Goal: Task Accomplishment & Management: Use online tool/utility

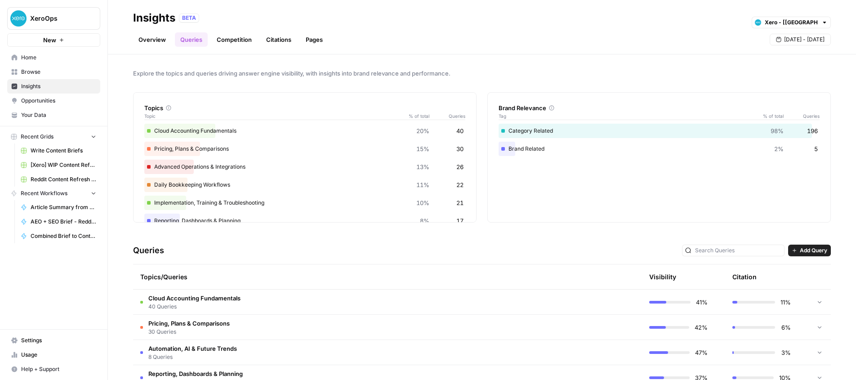
click at [31, 111] on span "Your Data" at bounding box center [58, 115] width 75 height 8
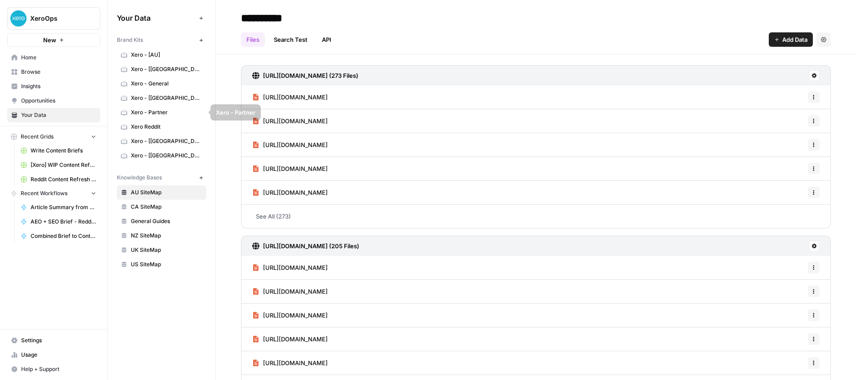
click at [157, 109] on span "Xero - Partner" at bounding box center [167, 112] width 72 height 8
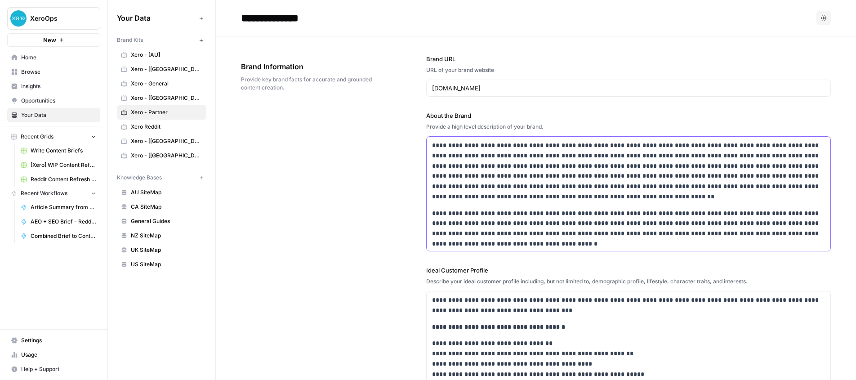
click at [491, 170] on p "**********" at bounding box center [628, 171] width 393 height 62
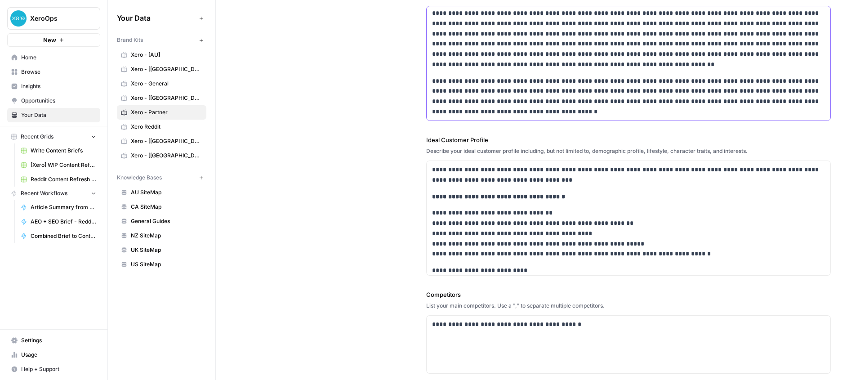
scroll to position [148, 0]
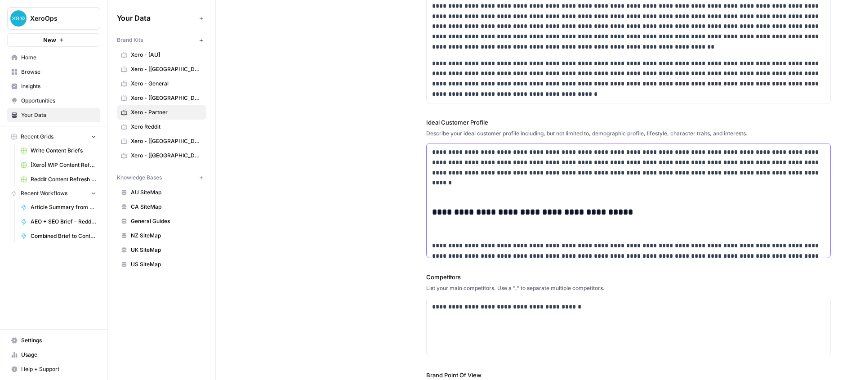
scroll to position [994, 0]
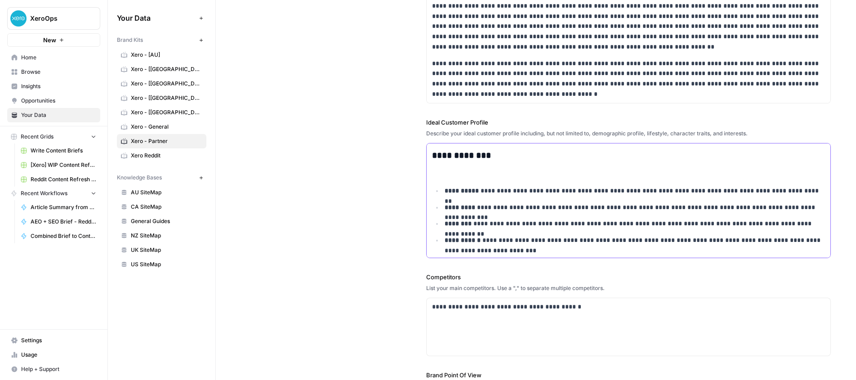
click at [462, 168] on p at bounding box center [628, 173] width 393 height 10
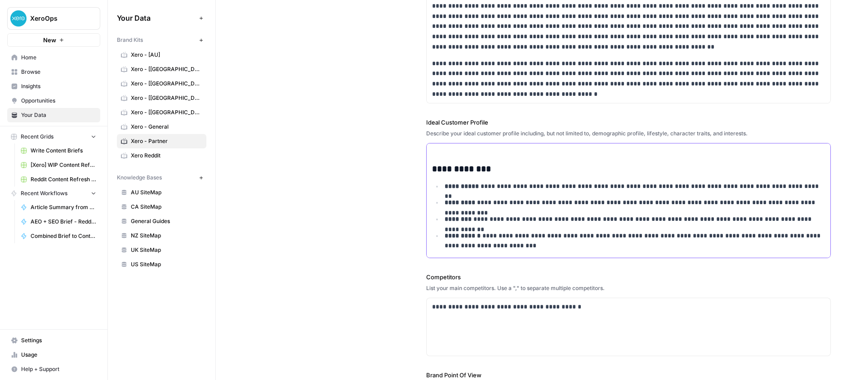
scroll to position [161, 0]
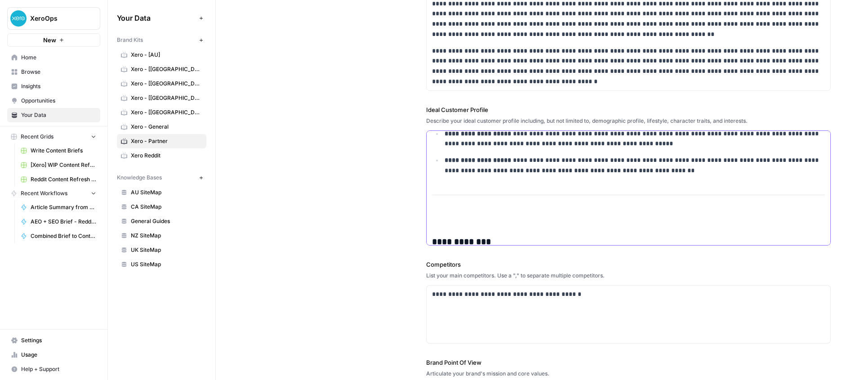
scroll to position [896, 0]
click at [447, 215] on p at bounding box center [628, 218] width 393 height 10
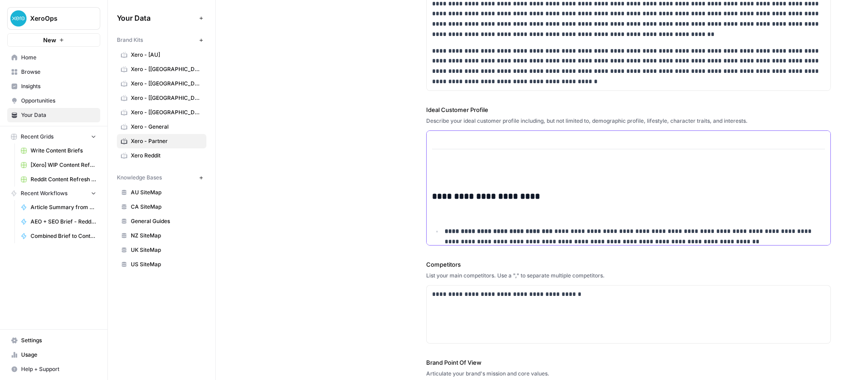
click at [443, 179] on p at bounding box center [628, 173] width 393 height 10
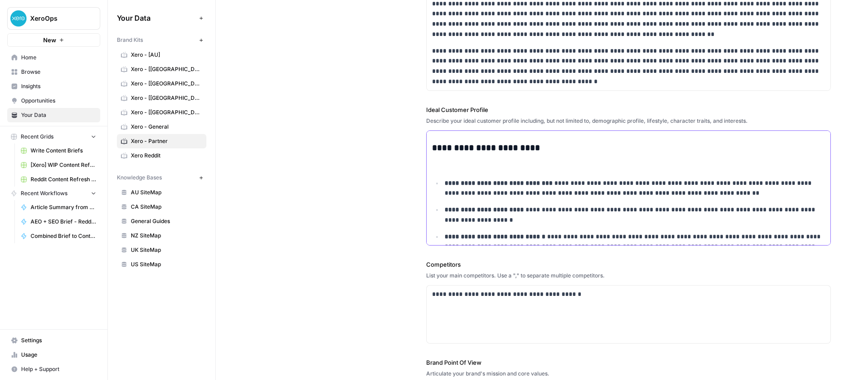
scroll to position [186, 0]
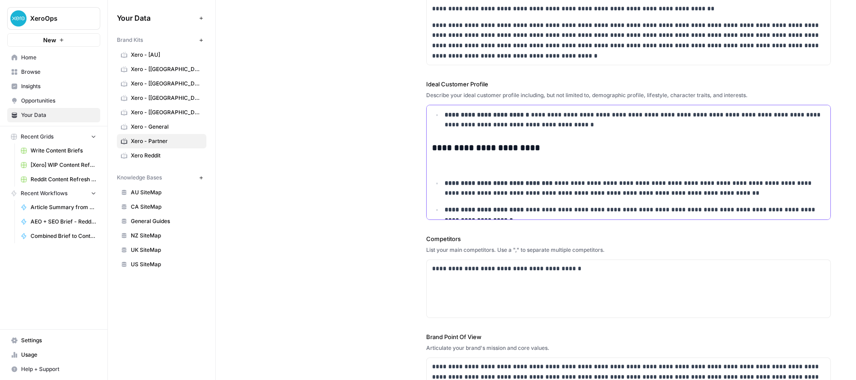
click at [450, 166] on p at bounding box center [628, 165] width 393 height 10
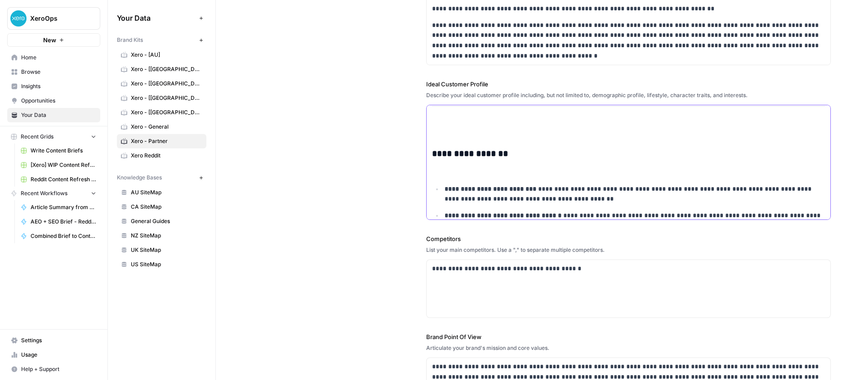
click at [452, 171] on p at bounding box center [628, 171] width 393 height 10
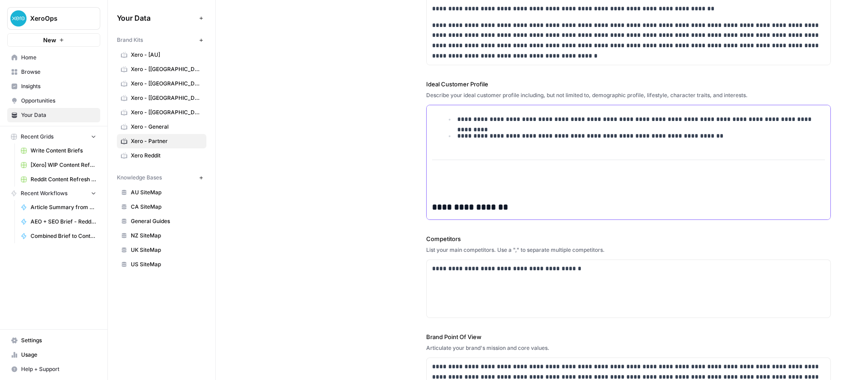
scroll to position [455, 0]
click at [451, 183] on p at bounding box center [628, 186] width 393 height 10
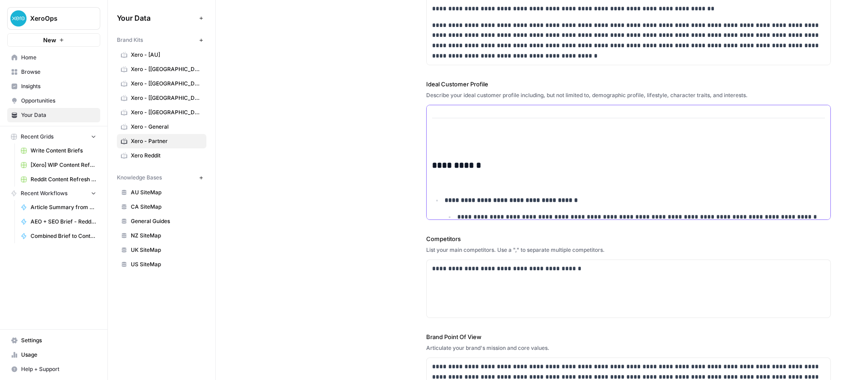
click at [449, 181] on p at bounding box center [628, 182] width 393 height 10
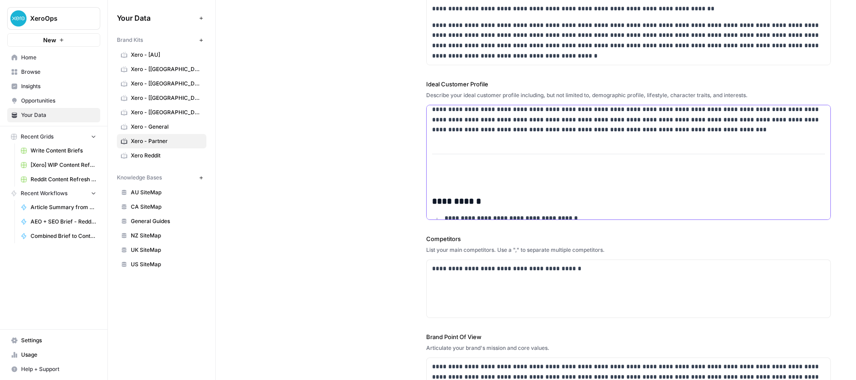
scroll to position [98, 0]
click at [448, 176] on p at bounding box center [628, 178] width 393 height 10
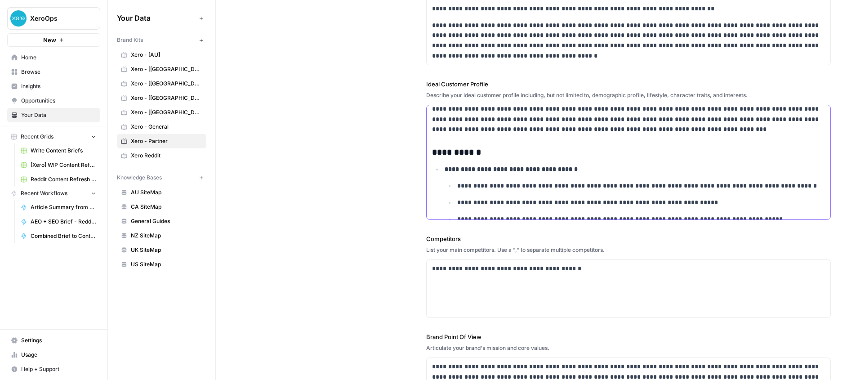
scroll to position [0, 0]
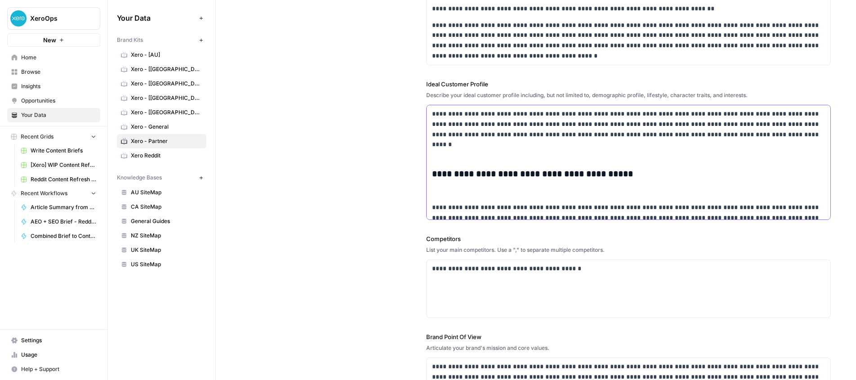
click at [447, 195] on p at bounding box center [628, 191] width 393 height 10
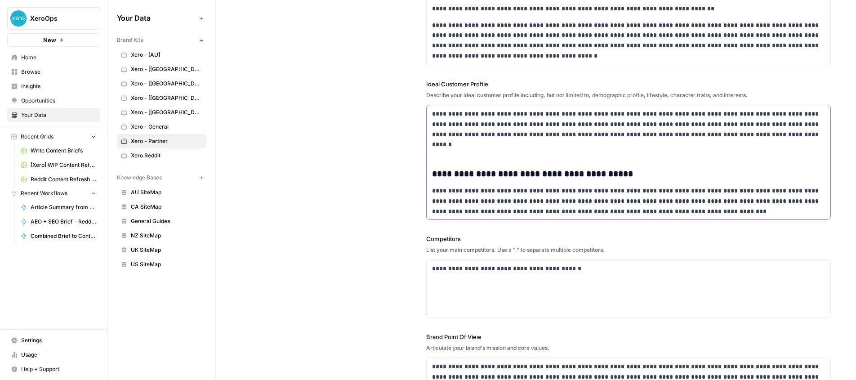
click at [441, 153] on p at bounding box center [628, 151] width 393 height 10
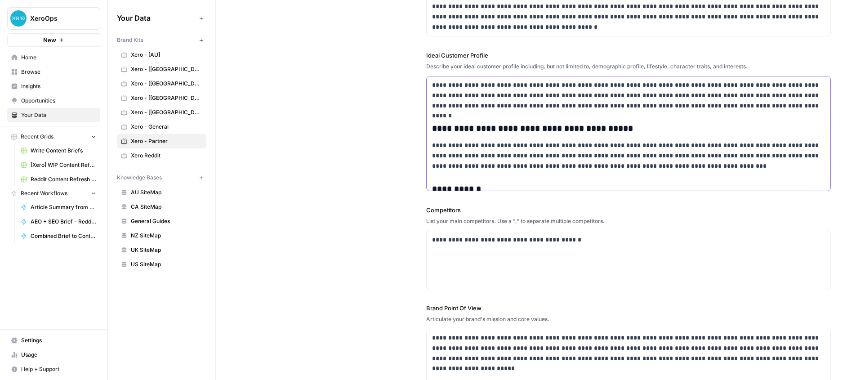
scroll to position [222, 0]
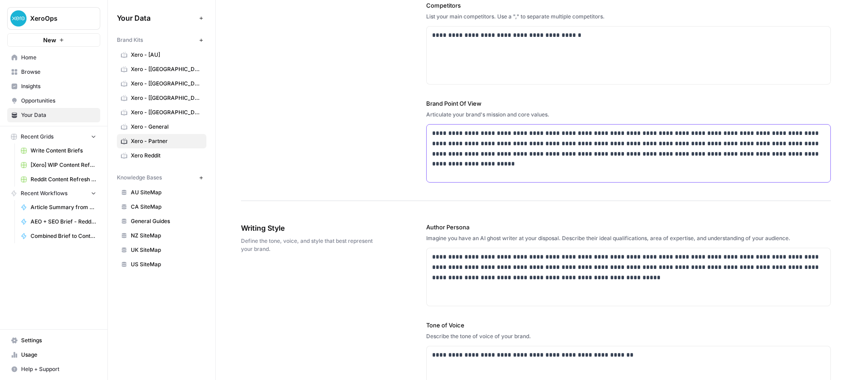
drag, startPoint x: 522, startPoint y: 143, endPoint x: 705, endPoint y: 147, distance: 183.1
click at [705, 147] on p "**********" at bounding box center [628, 143] width 393 height 31
click at [705, 147] on p "**********" at bounding box center [628, 144] width 393 height 31
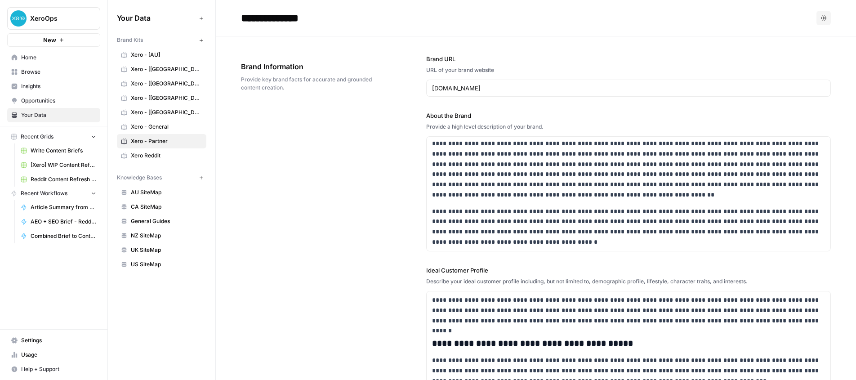
scroll to position [0, 0]
click at [27, 72] on span "Browse" at bounding box center [58, 72] width 75 height 8
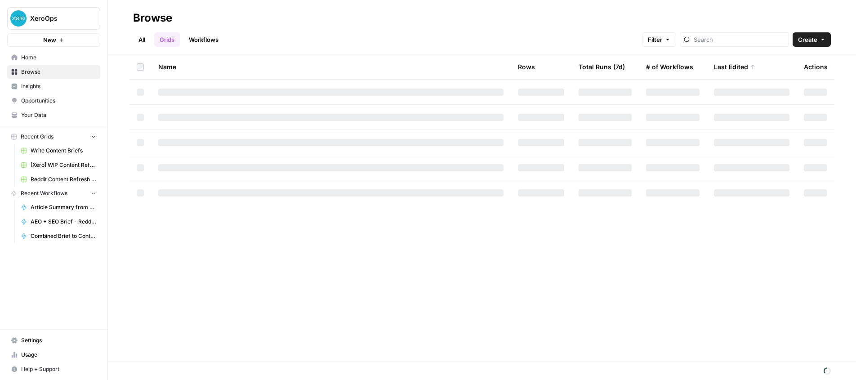
click at [201, 40] on link "Workflows" at bounding box center [203, 39] width 40 height 14
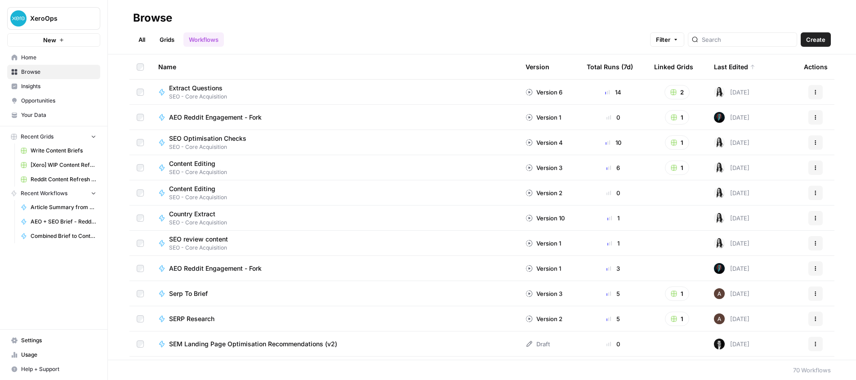
scroll to position [1, 0]
click at [739, 35] on input "search" at bounding box center [747, 39] width 91 height 9
click at [685, 39] on button "Filter" at bounding box center [667, 39] width 34 height 14
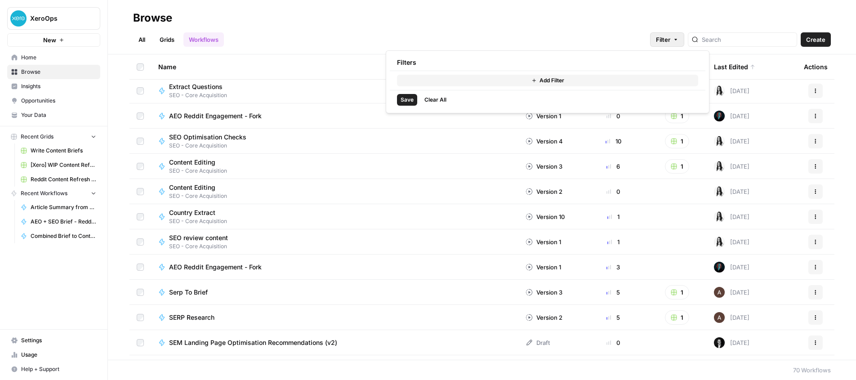
click at [541, 80] on span "Add Filter" at bounding box center [552, 80] width 25 height 8
click at [434, 81] on input "text" at bounding box center [439, 81] width 76 height 9
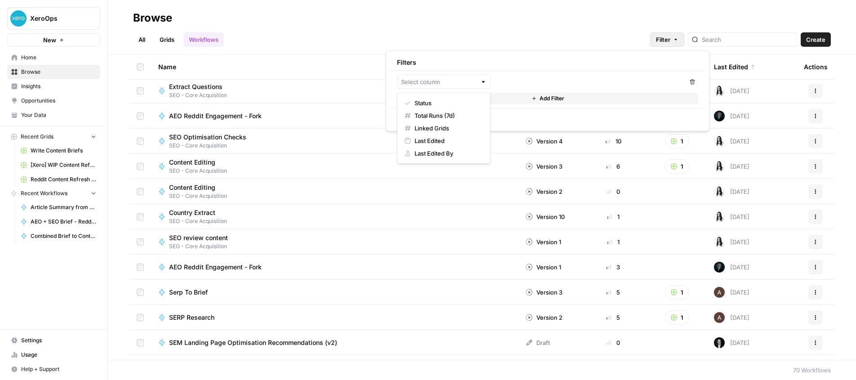
click at [446, 143] on span "Last Edited" at bounding box center [447, 140] width 65 height 9
type input "Last Edited"
drag, startPoint x: 456, startPoint y: 81, endPoint x: 451, endPoint y: 89, distance: 10.1
click at [456, 81] on input "text" at bounding box center [444, 81] width 66 height 9
click at [450, 153] on span "Last Edited By" at bounding box center [447, 153] width 65 height 9
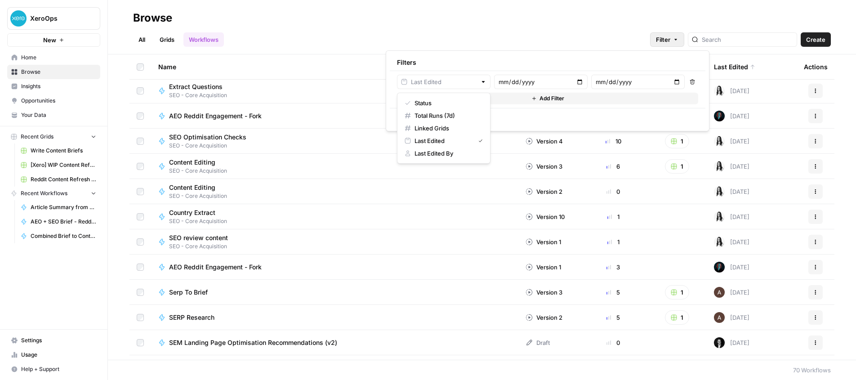
type input "Last Edited By"
click at [572, 82] on input "text" at bounding box center [584, 81] width 173 height 9
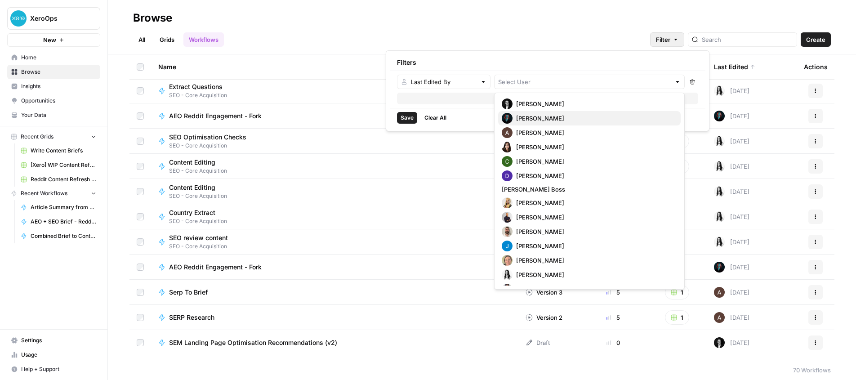
click at [557, 118] on span "[PERSON_NAME]" at bounding box center [594, 118] width 157 height 9
type input "[PERSON_NAME]"
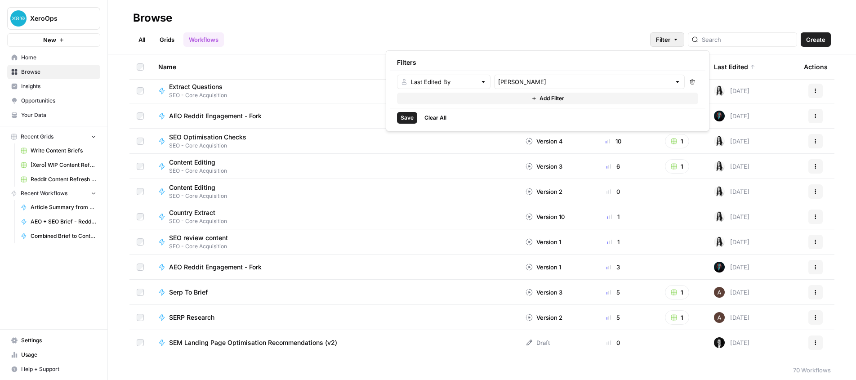
drag, startPoint x: 410, startPoint y: 118, endPoint x: 454, endPoint y: 112, distance: 44.0
click at [411, 118] on span "Save" at bounding box center [407, 118] width 13 height 8
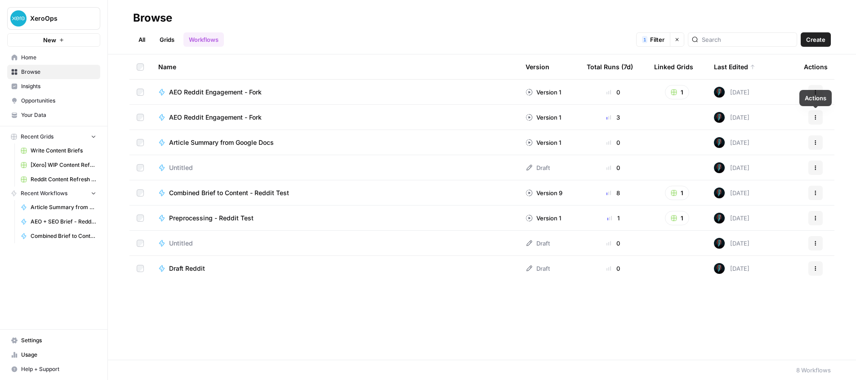
click at [816, 118] on icon "button" at bounding box center [815, 117] width 5 height 5
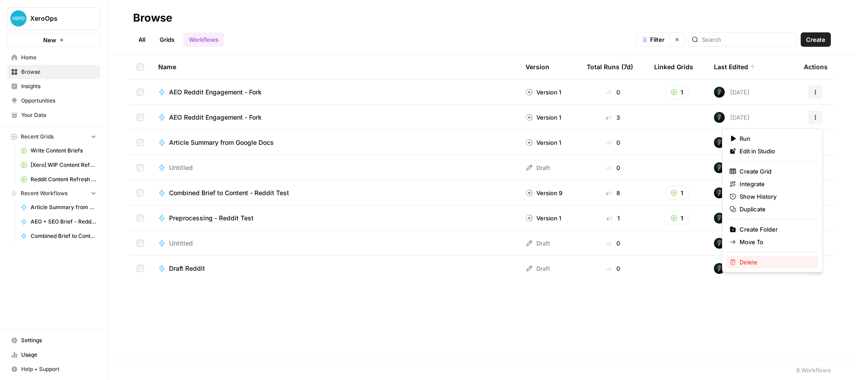
click at [758, 262] on span "Delete" at bounding box center [776, 262] width 72 height 9
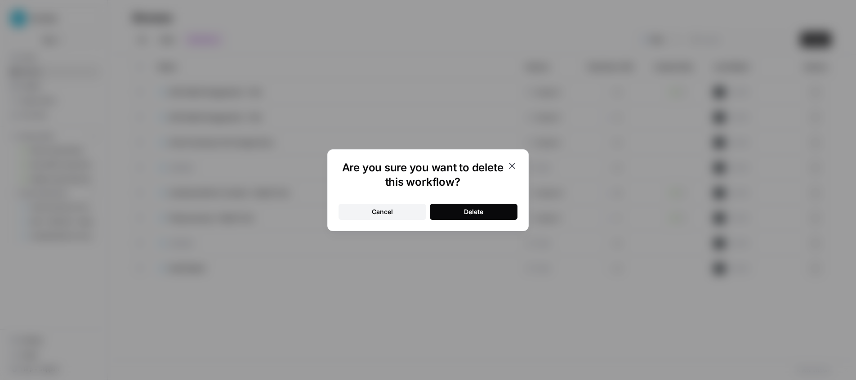
click at [483, 215] on button "Delete" at bounding box center [474, 212] width 88 height 16
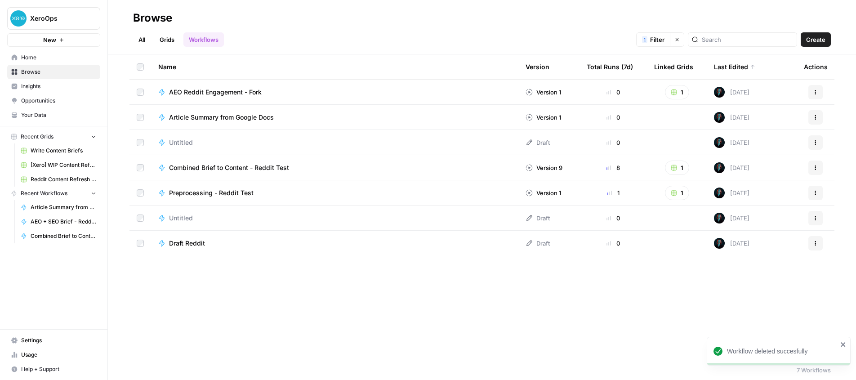
click at [307, 115] on div "Article Summary from Google Docs" at bounding box center [334, 117] width 353 height 9
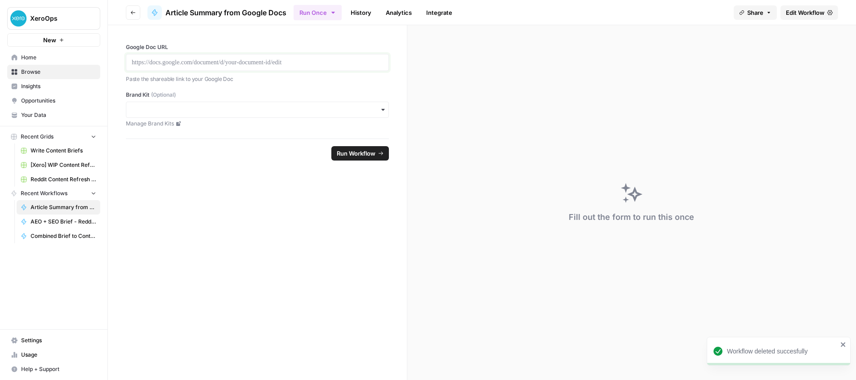
click at [301, 66] on p at bounding box center [257, 62] width 251 height 9
click at [801, 12] on span "Edit Workflow" at bounding box center [805, 12] width 39 height 9
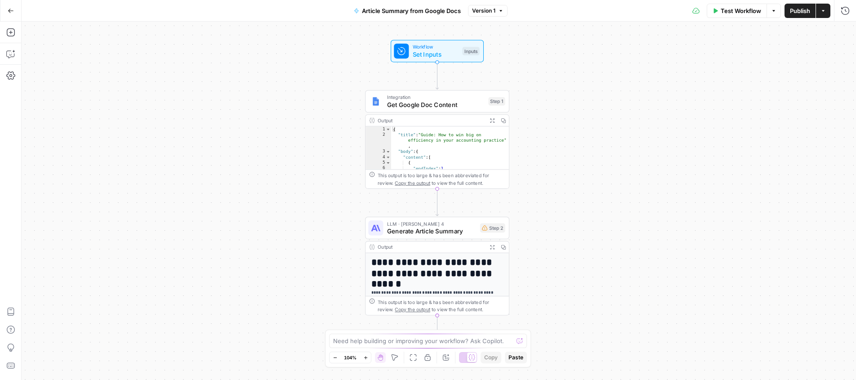
click at [464, 51] on div "Inputs" at bounding box center [470, 51] width 17 height 9
click at [740, 102] on div at bounding box center [771, 108] width 155 height 17
click at [736, 68] on URL "Google Doc URL" at bounding box center [771, 72] width 143 height 9
click at [571, 86] on div "Workflow Set Inputs Inputs Integration Get Google Doc Content Step 1 Output Exp…" at bounding box center [439, 201] width 835 height 358
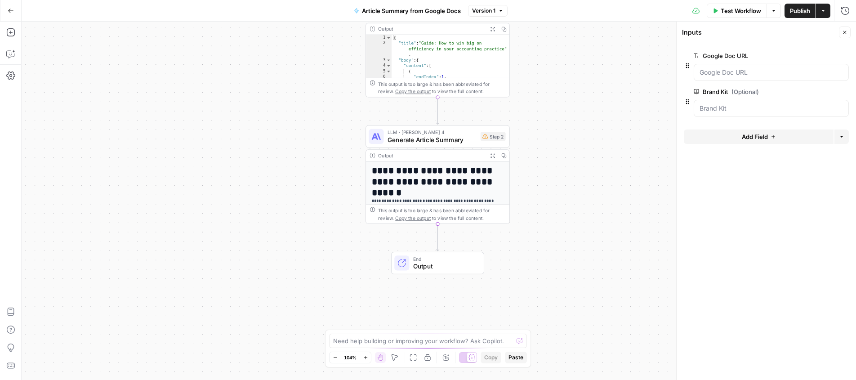
click at [732, 11] on span "Test Workflow" at bounding box center [741, 10] width 40 height 9
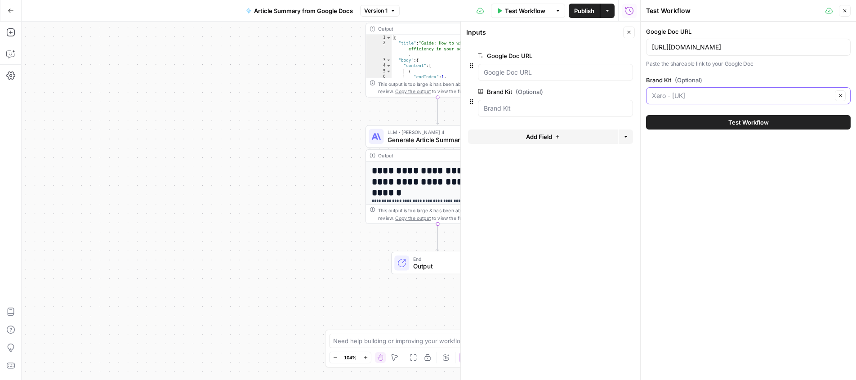
click at [696, 97] on input "Brand Kit (Optional)" at bounding box center [742, 95] width 180 height 9
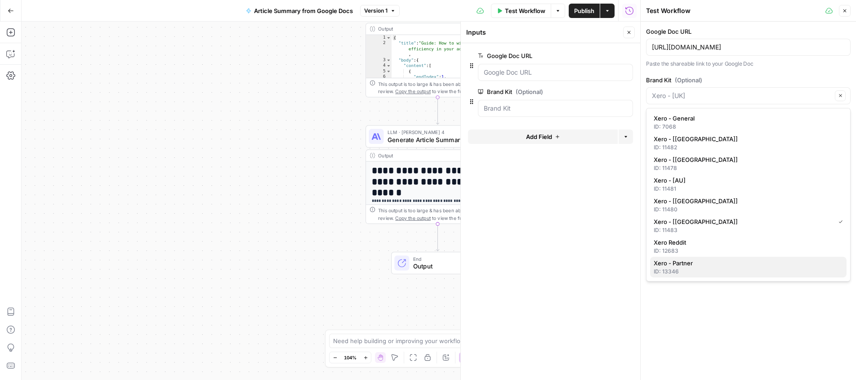
click at [688, 270] on div "ID: 13346" at bounding box center [748, 272] width 189 height 8
type input "Xero - Partner"
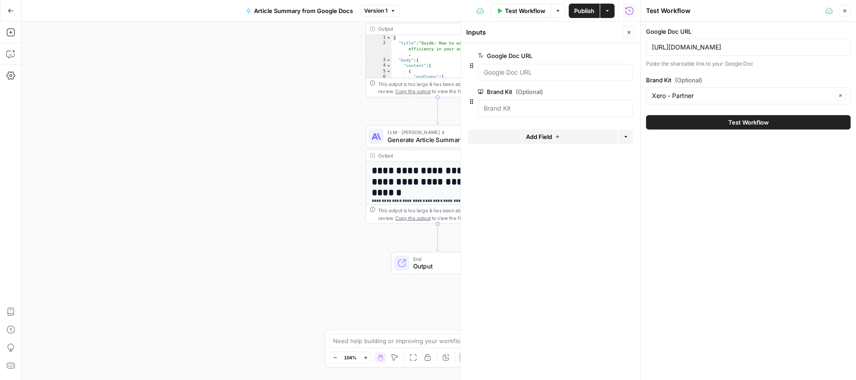
click at [703, 121] on button "Test Workflow" at bounding box center [748, 122] width 205 height 14
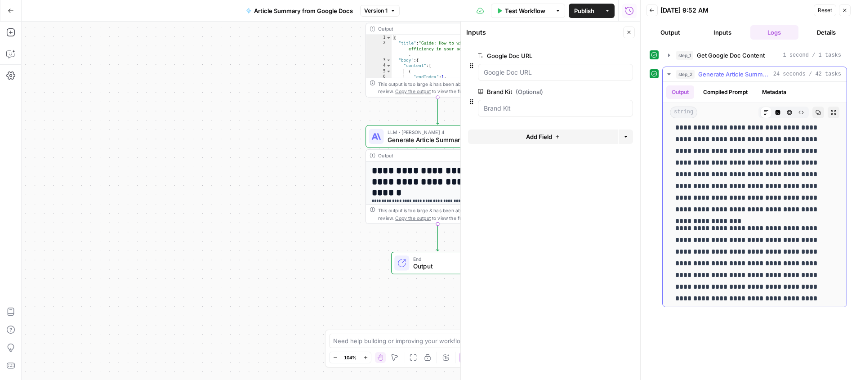
scroll to position [1286, 0]
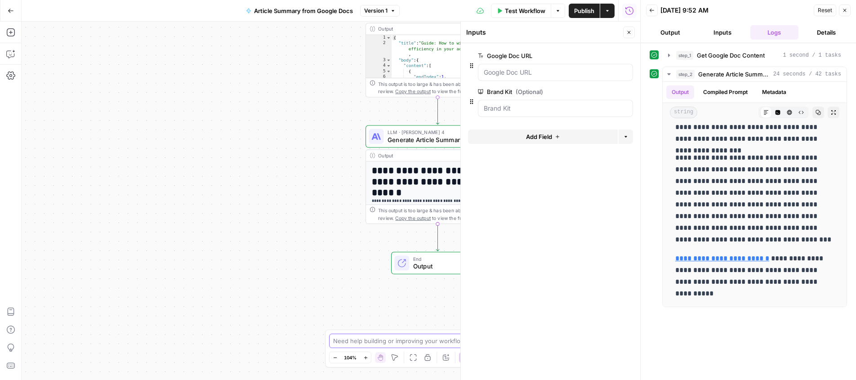
click at [370, 340] on textarea at bounding box center [423, 340] width 180 height 9
type textarea "in the LLM generate article summary piece, can you make sure we include links t…"
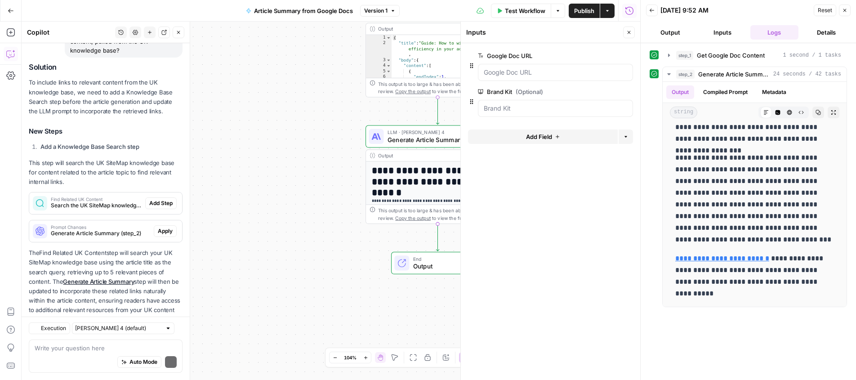
scroll to position [137, 0]
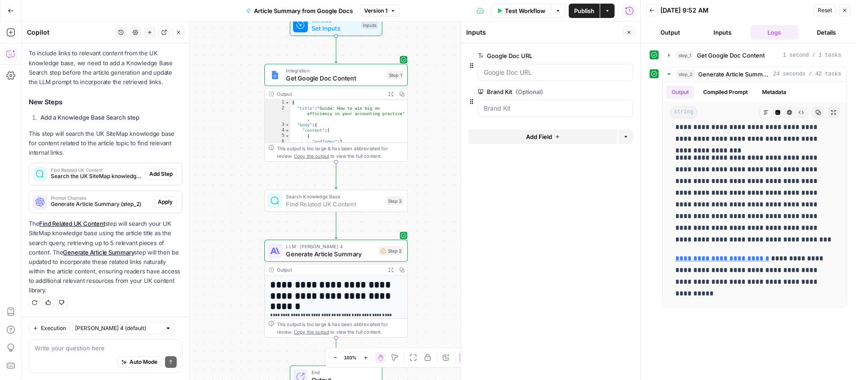
click at [163, 174] on span "Add Step" at bounding box center [160, 174] width 23 height 8
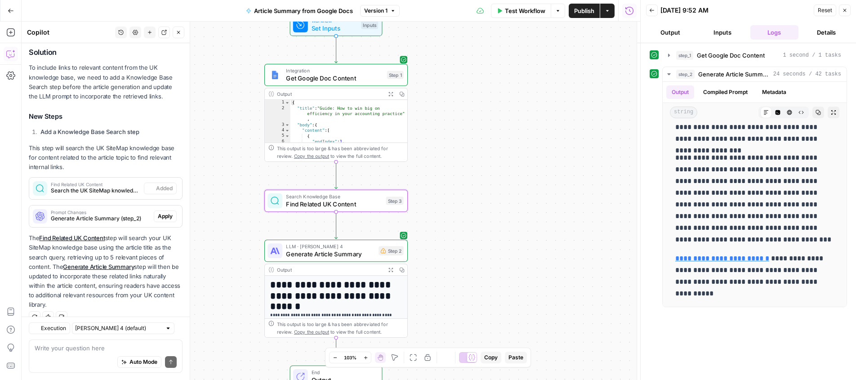
type input "UK SiteMap"
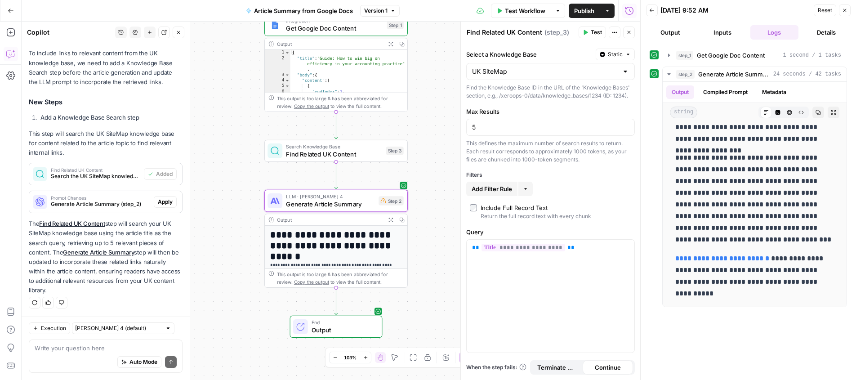
click at [164, 203] on span "Apply" at bounding box center [165, 202] width 15 height 8
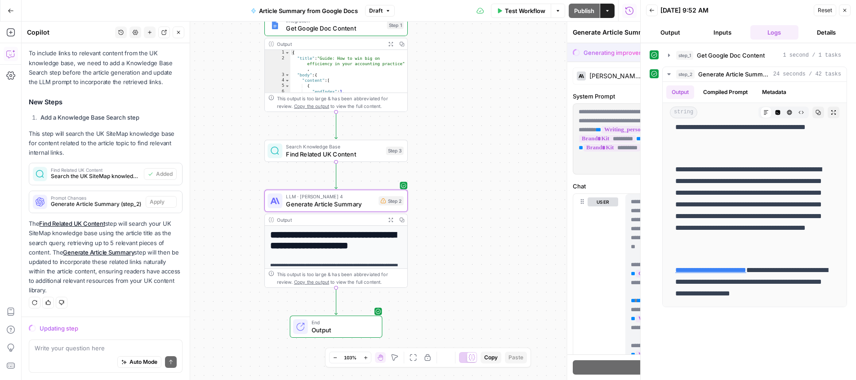
scroll to position [1262, 0]
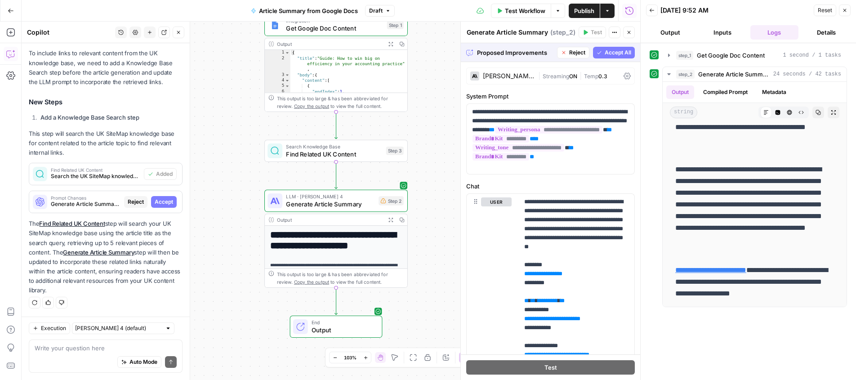
click at [607, 51] on span "Accept All" at bounding box center [618, 53] width 27 height 8
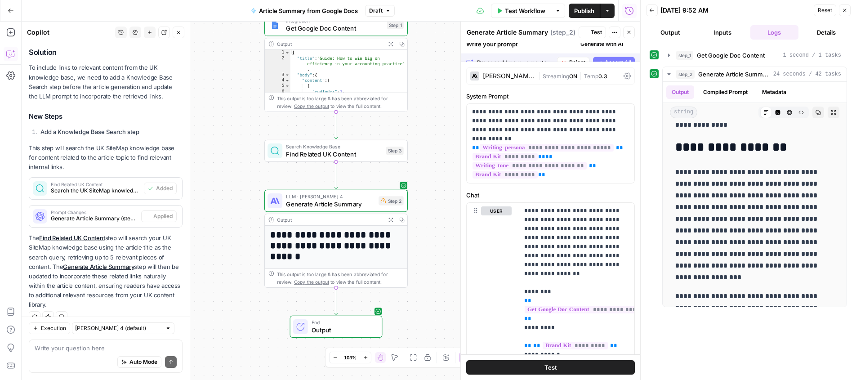
scroll to position [0, 0]
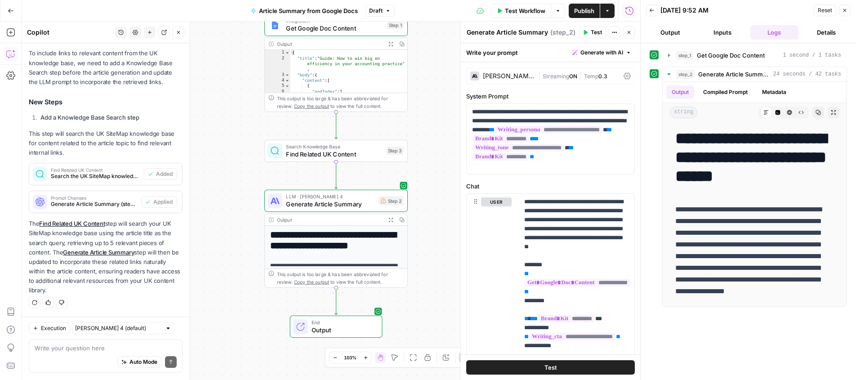
click at [516, 9] on span "Test Workflow" at bounding box center [525, 10] width 40 height 9
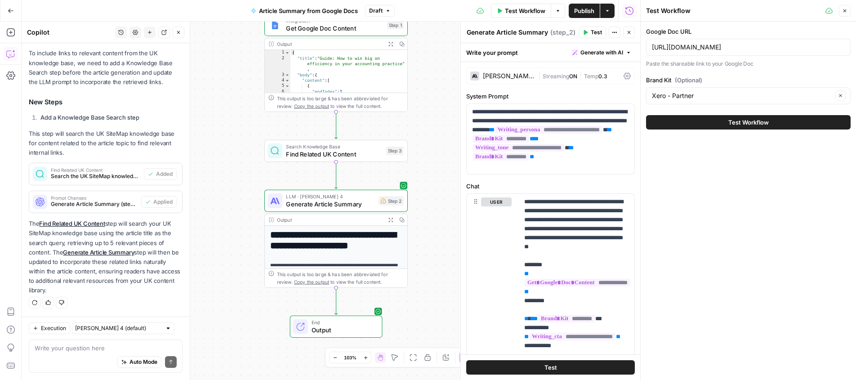
click at [688, 116] on button "Test Workflow" at bounding box center [748, 122] width 205 height 14
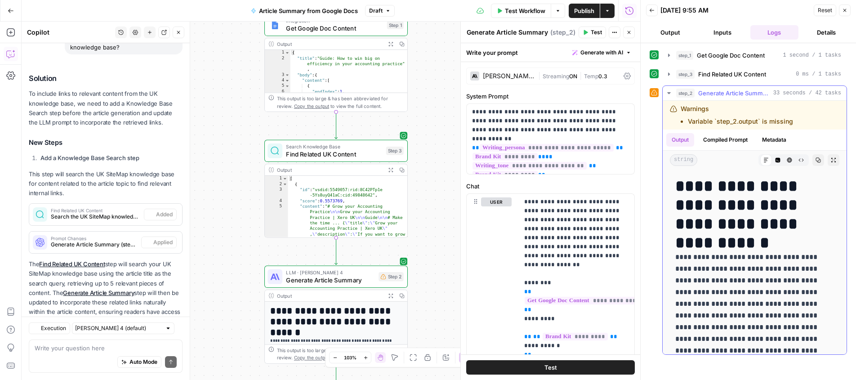
scroll to position [152, 0]
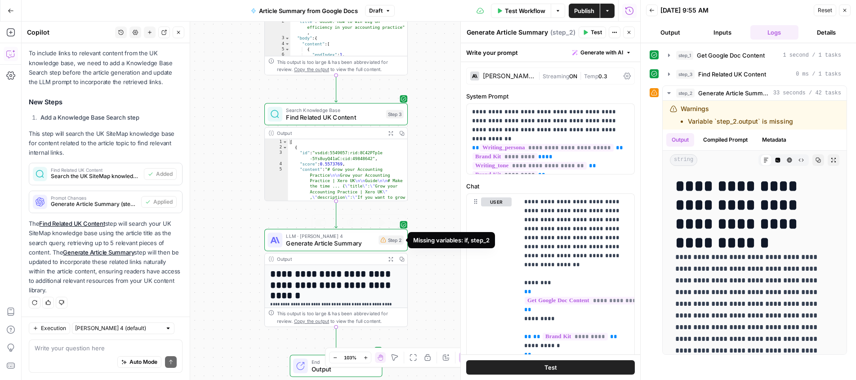
click at [382, 238] on icon at bounding box center [382, 239] width 5 height 5
click at [387, 243] on div "Step 2" at bounding box center [391, 239] width 25 height 9
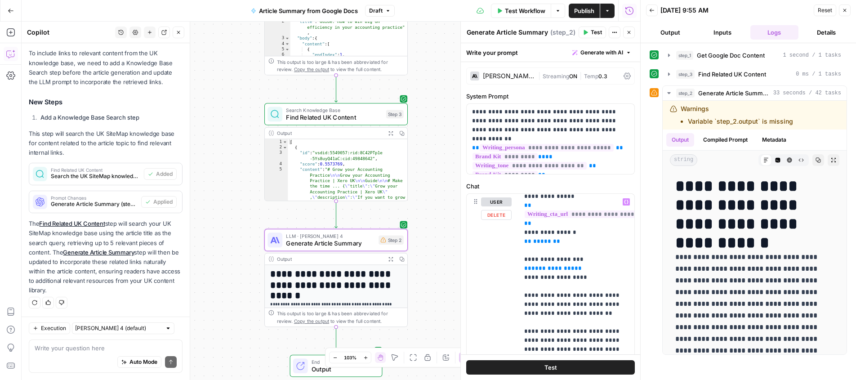
scroll to position [206, 0]
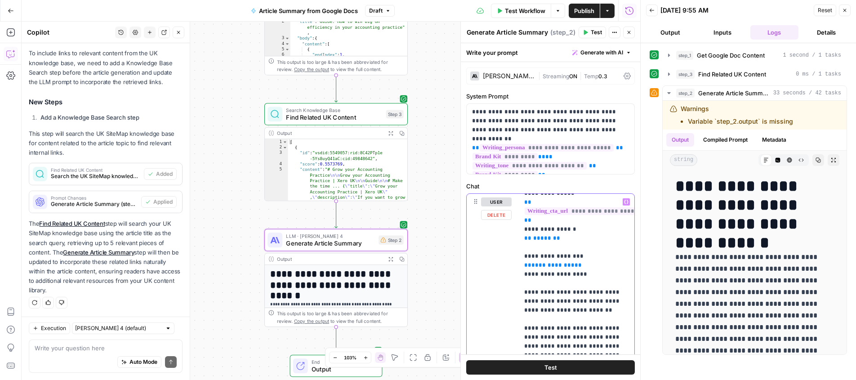
click at [546, 262] on span "**********" at bounding box center [553, 265] width 43 height 6
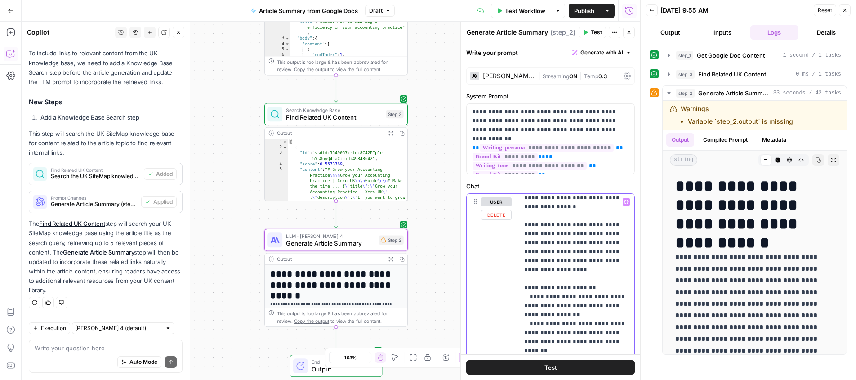
scroll to position [469, 0]
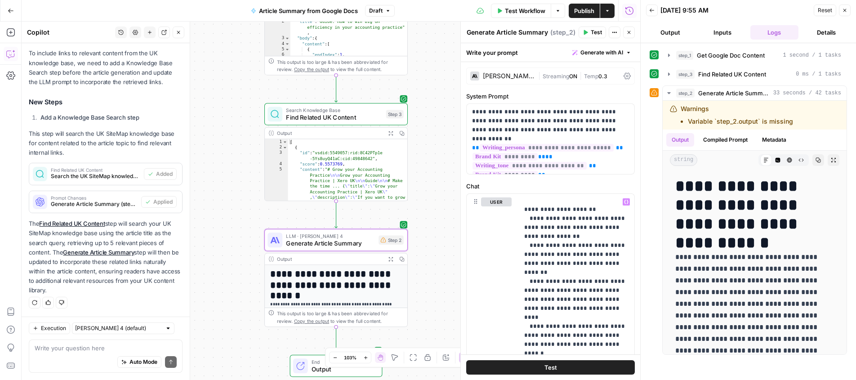
click at [591, 31] on span "Test" at bounding box center [596, 32] width 11 height 8
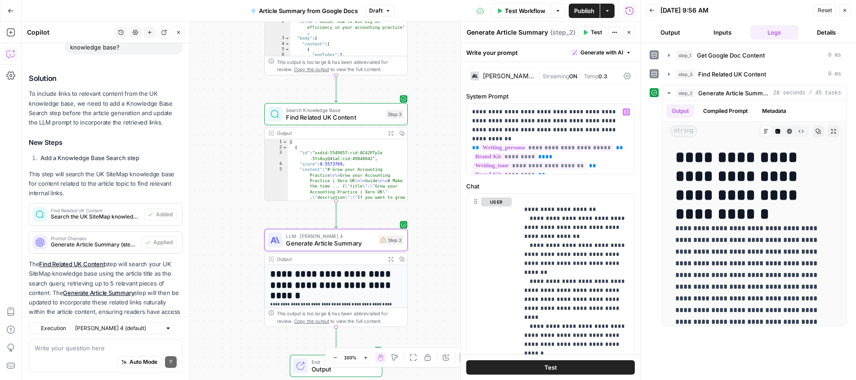
scroll to position [152, 0]
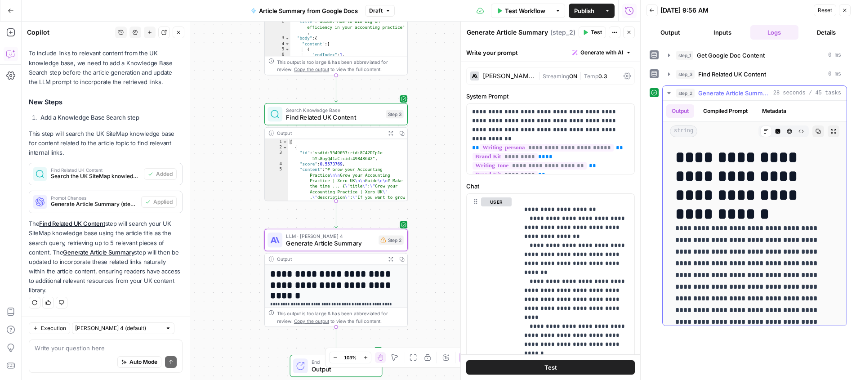
click at [715, 187] on h1 "**********" at bounding box center [755, 176] width 159 height 57
click at [835, 129] on icon "button" at bounding box center [833, 131] width 5 height 5
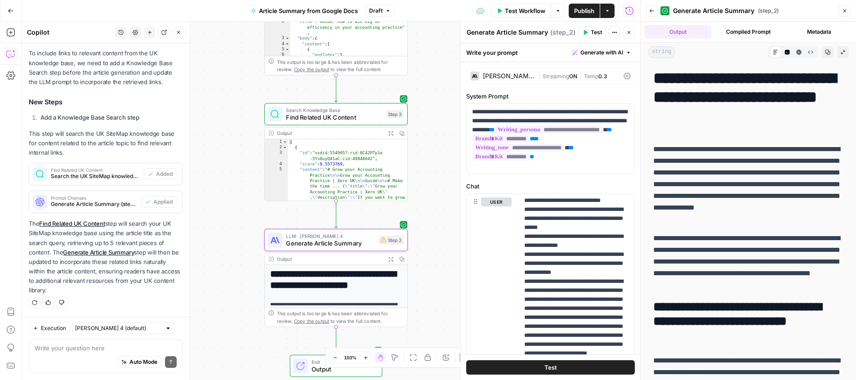
click at [828, 52] on icon "button" at bounding box center [827, 51] width 5 height 5
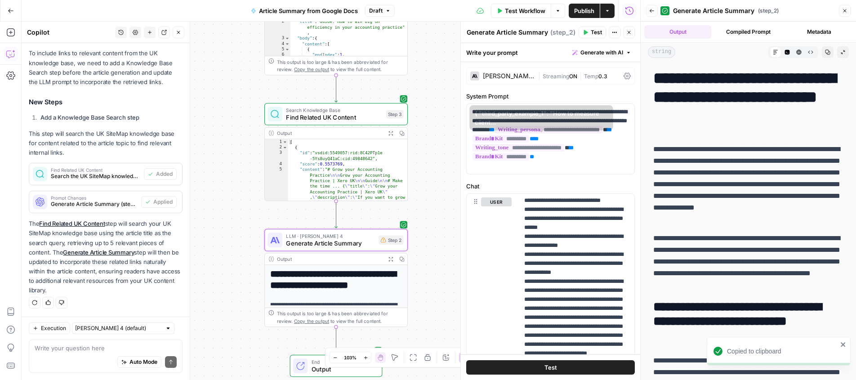
scroll to position [465, 0]
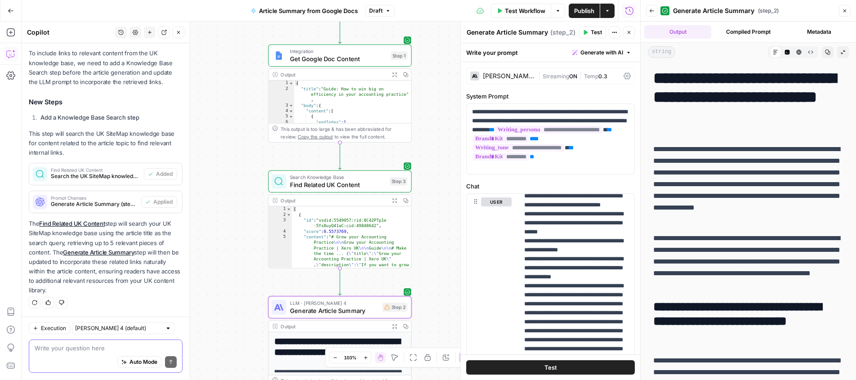
click at [98, 345] on textarea at bounding box center [106, 348] width 142 height 9
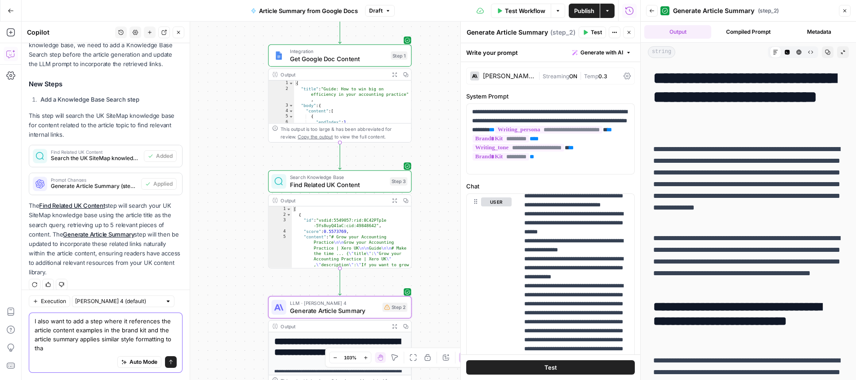
scroll to position [179, 0]
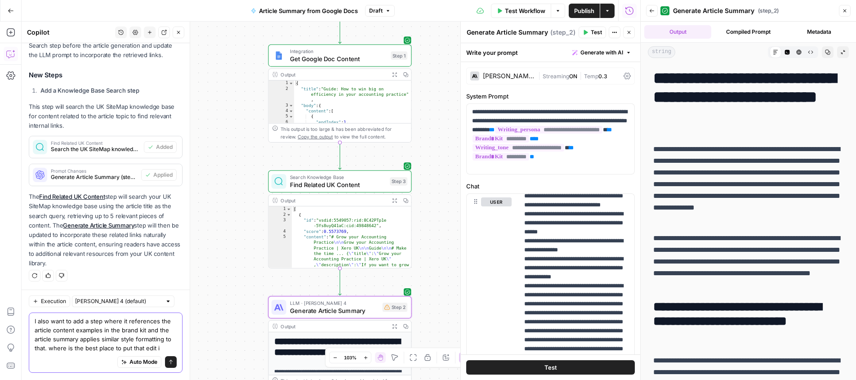
type textarea "I also want to add a step where it references the article content examples in t…"
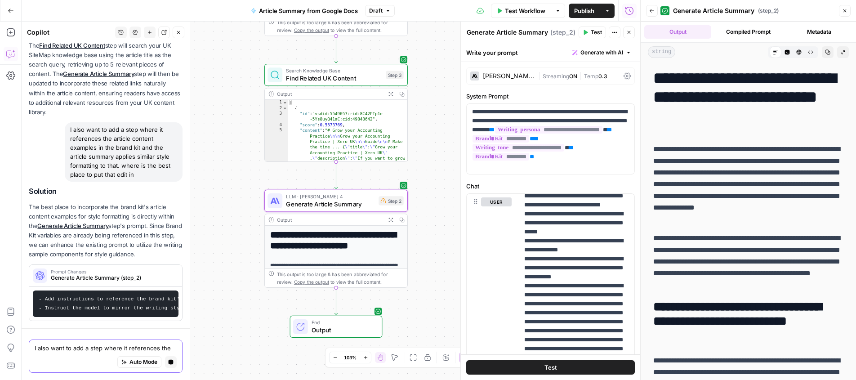
scroll to position [321, 0]
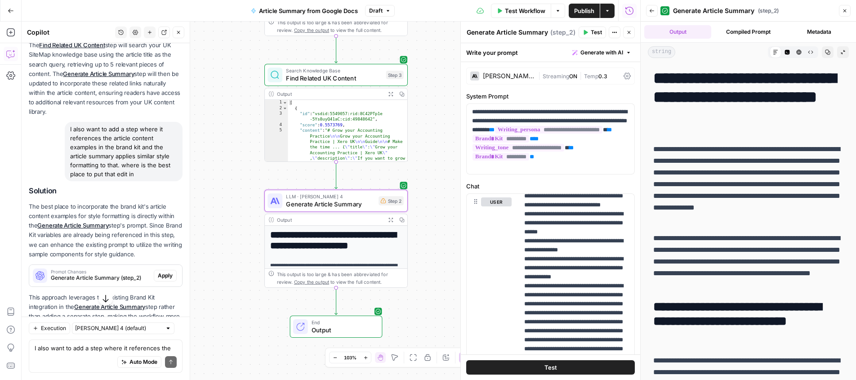
click at [166, 276] on span "Apply" at bounding box center [165, 276] width 15 height 8
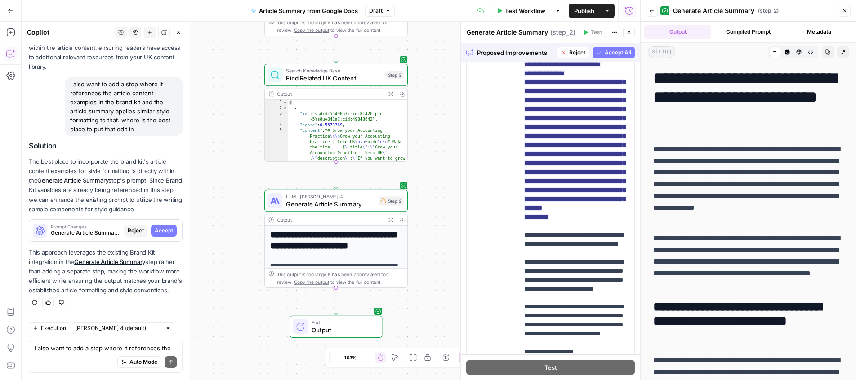
scroll to position [210, 0]
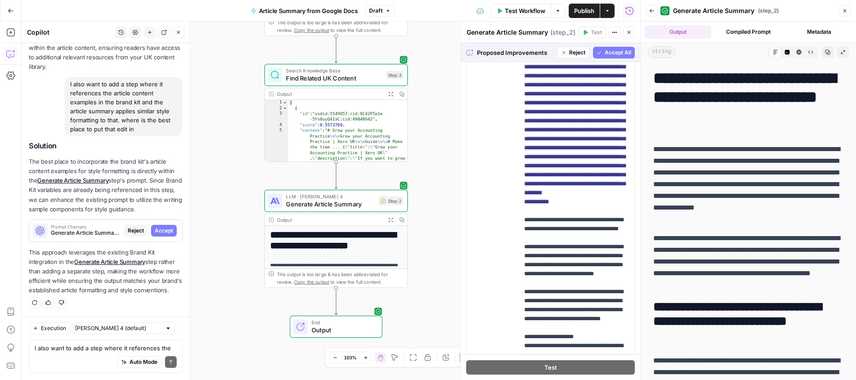
click at [605, 54] on span "Accept All" at bounding box center [618, 53] width 27 height 8
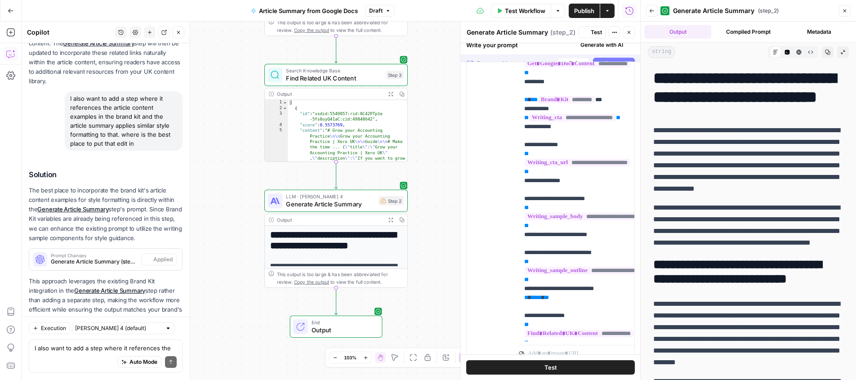
scroll to position [0, 0]
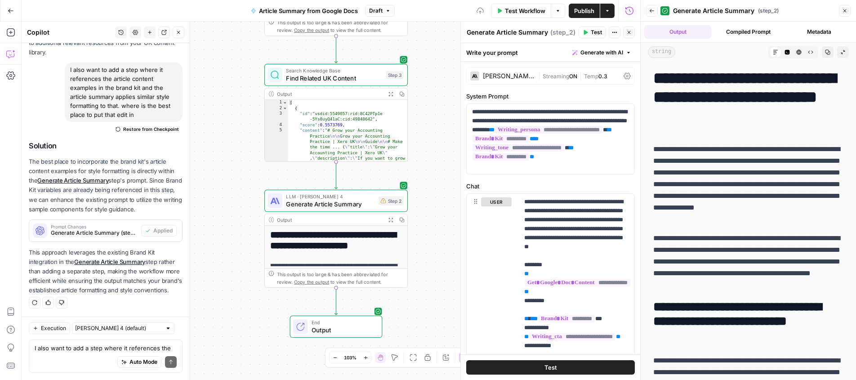
click at [13, 9] on icon "button" at bounding box center [11, 11] width 6 height 6
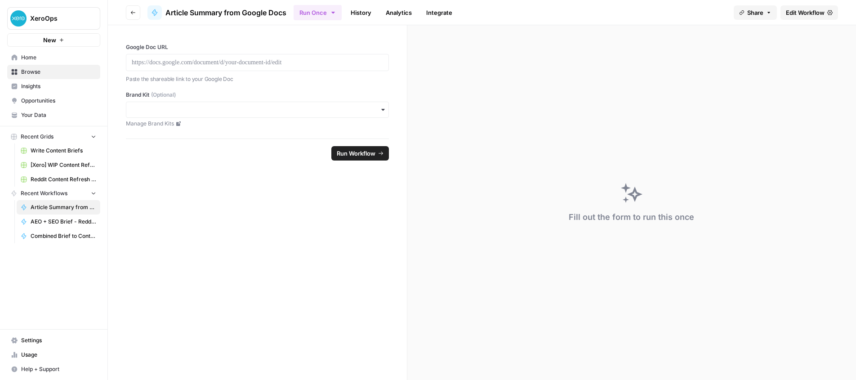
click at [28, 119] on span "Your Data" at bounding box center [58, 115] width 75 height 8
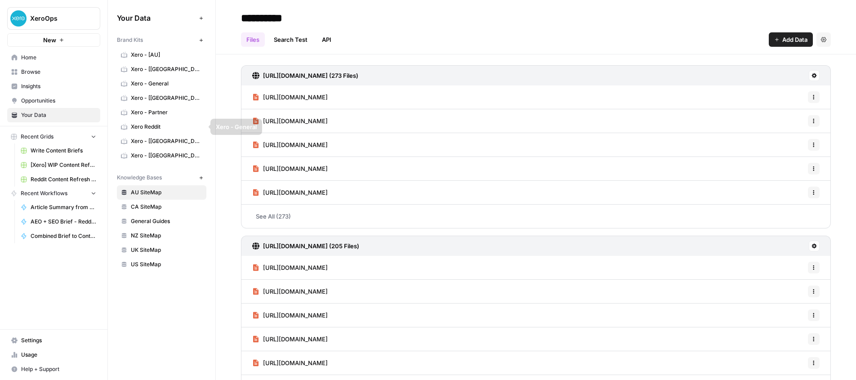
click at [171, 143] on span "Xero - [[GEOGRAPHIC_DATA]]" at bounding box center [167, 141] width 72 height 8
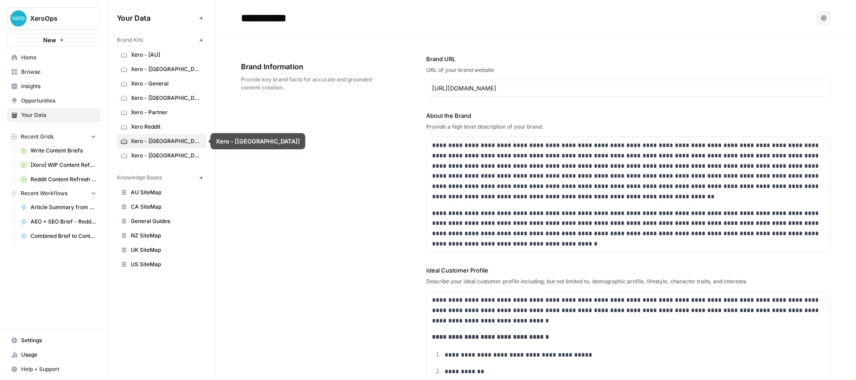
click at [168, 110] on span "Xero - Partner" at bounding box center [167, 112] width 72 height 8
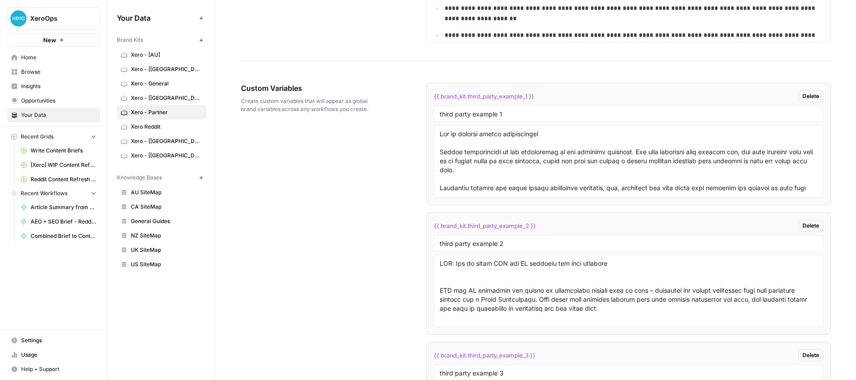
scroll to position [1488, 0]
drag, startPoint x: 539, startPoint y: 95, endPoint x: 421, endPoint y: 98, distance: 117.9
click at [421, 98] on div "Custom Variables Create custom variables that will appear as global brand varia…" at bounding box center [536, 348] width 590 height 568
copy span "{{ brand_kit.third_party_example_1 }}"
click at [78, 209] on span "Article Summary from Google Docs" at bounding box center [64, 207] width 66 height 8
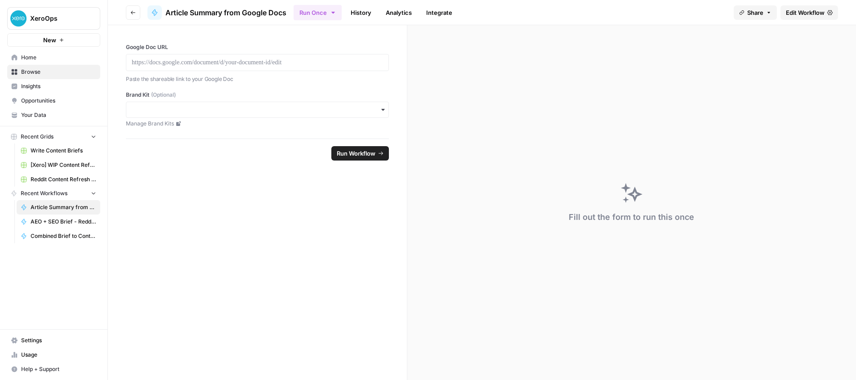
click at [815, 9] on span "Edit Workflow" at bounding box center [805, 12] width 39 height 9
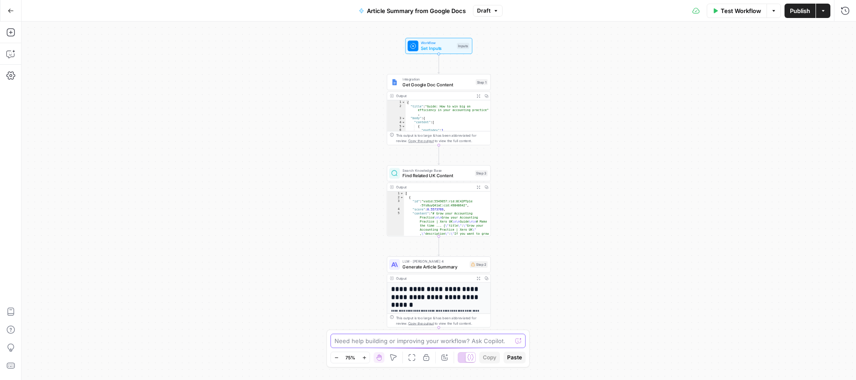
click at [350, 343] on textarea at bounding box center [423, 340] width 177 height 9
paste textarea "{{ brand_kit.third_party_example_1 }}"
type textarea "i also want it to analyse the brand kit third party examples - there are 3 in t…"
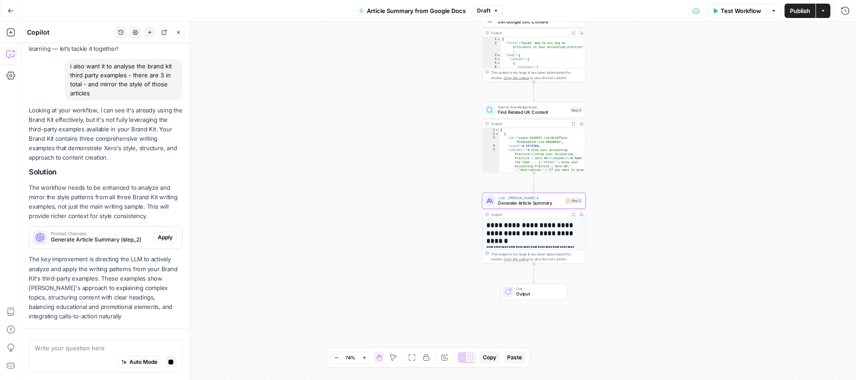
click at [160, 236] on div "Prompt Changes Generate Article Summary (step_2) Apply" at bounding box center [105, 238] width 153 height 22
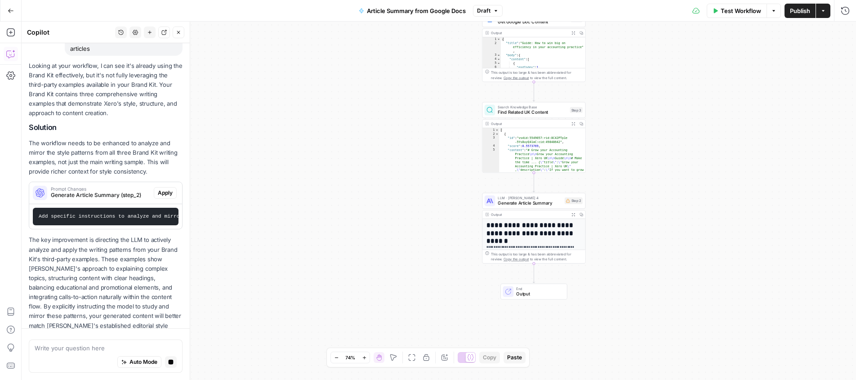
scroll to position [110, 0]
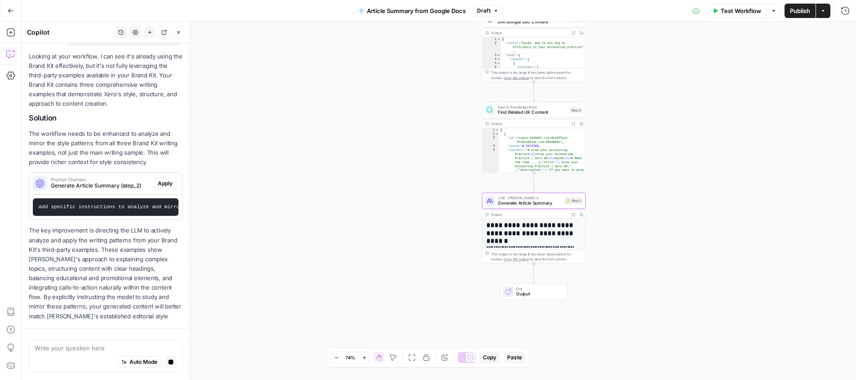
click at [169, 182] on span "Apply" at bounding box center [165, 183] width 15 height 8
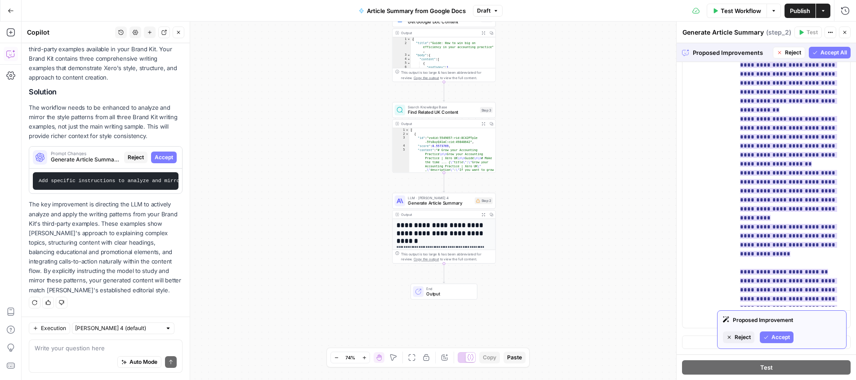
scroll to position [910, 0]
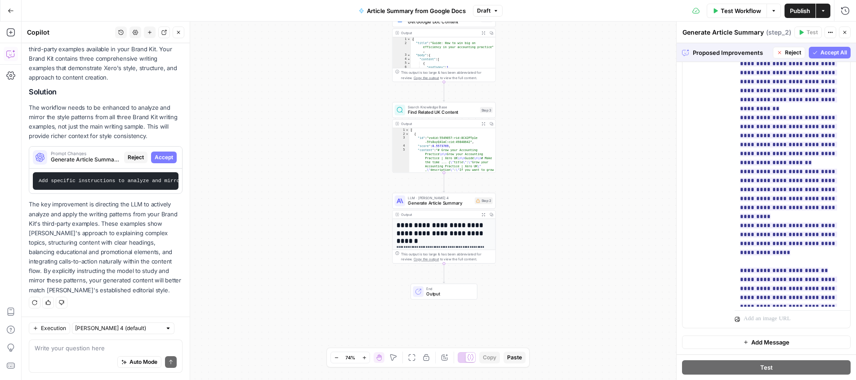
click at [834, 51] on span "Accept All" at bounding box center [834, 53] width 27 height 8
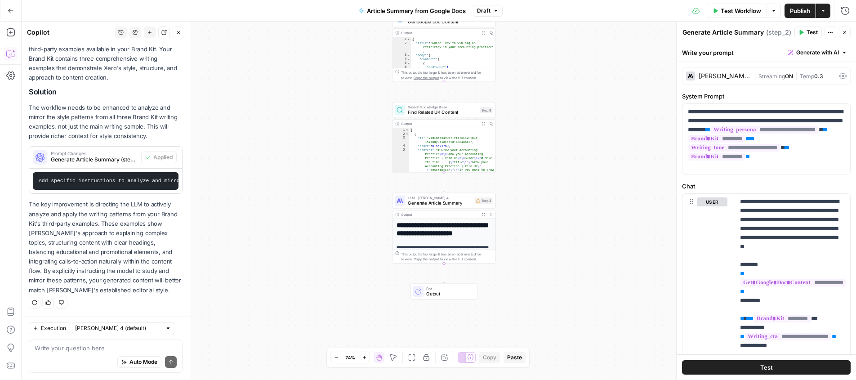
click at [743, 10] on span "Test Workflow" at bounding box center [741, 10] width 40 height 9
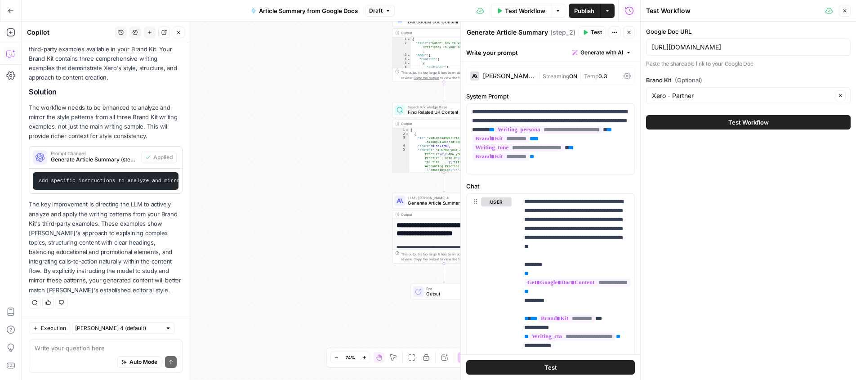
drag, startPoint x: 736, startPoint y: 121, endPoint x: 726, endPoint y: 137, distance: 18.0
click at [736, 121] on span "Test Workflow" at bounding box center [749, 122] width 40 height 9
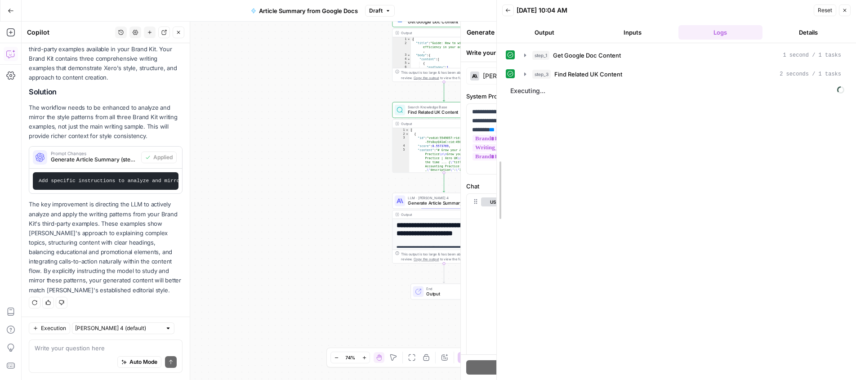
drag, startPoint x: 622, startPoint y: 188, endPoint x: 482, endPoint y: 188, distance: 140.3
click at [482, 188] on body "XeroOps New Home Browse Insights Opportunities Your Data Recent Grids Write Con…" at bounding box center [428, 190] width 856 height 380
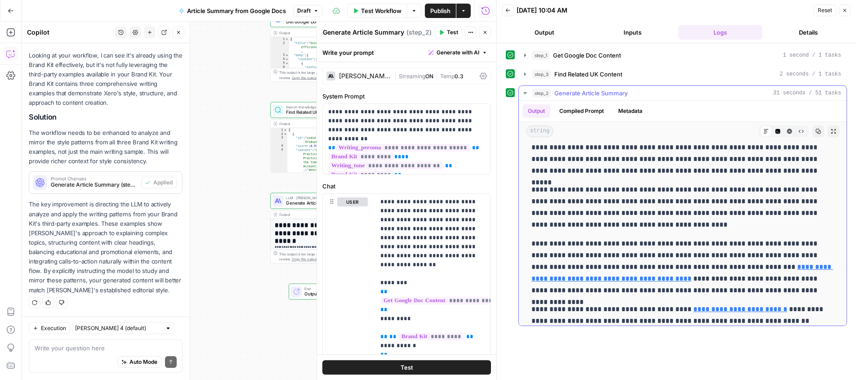
scroll to position [761, 0]
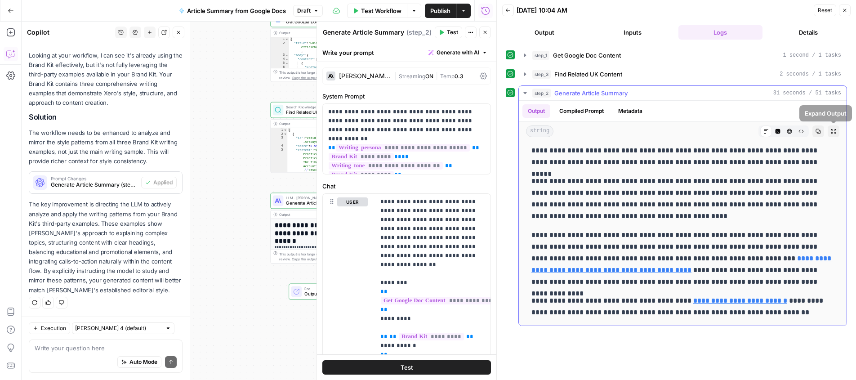
click at [819, 131] on icon "button" at bounding box center [818, 131] width 5 height 5
